Goal: Check status: Check status

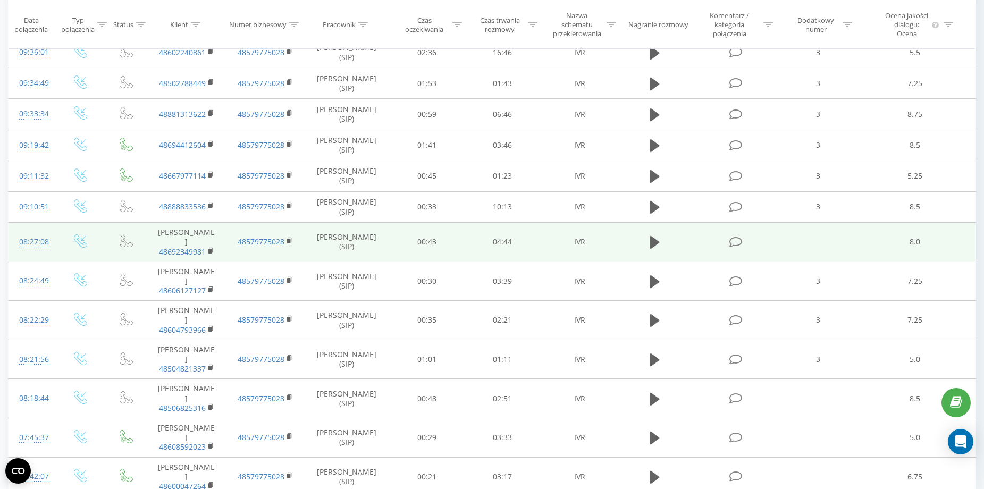
scroll to position [756, 0]
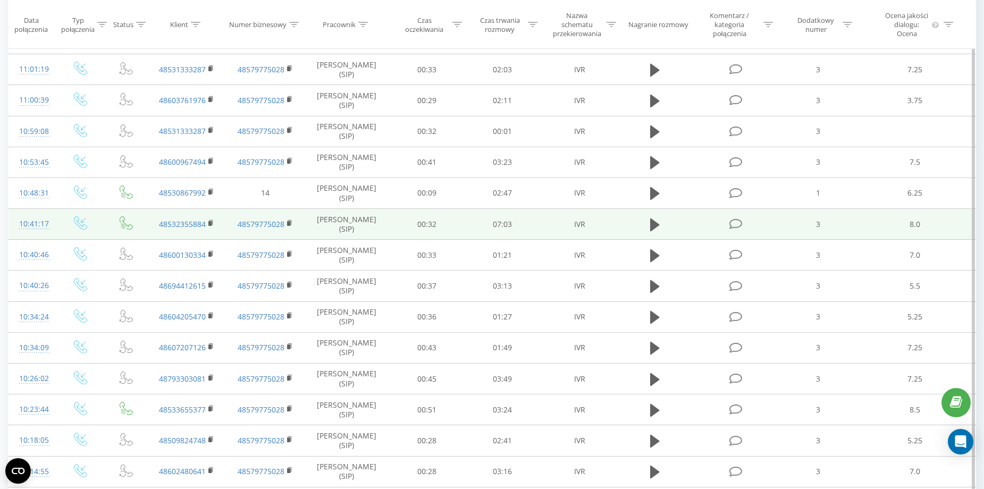
scroll to position [425, 0]
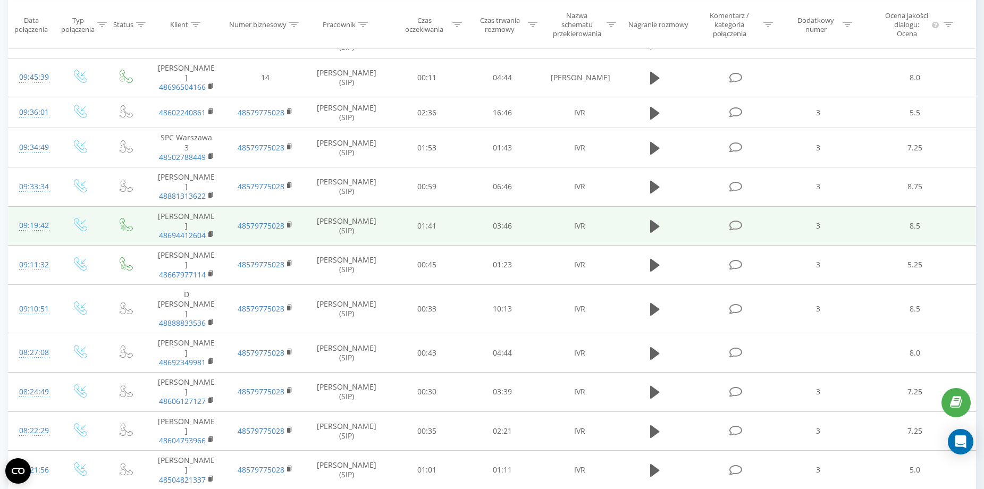
scroll to position [1065, 0]
